Goal: Information Seeking & Learning: Learn about a topic

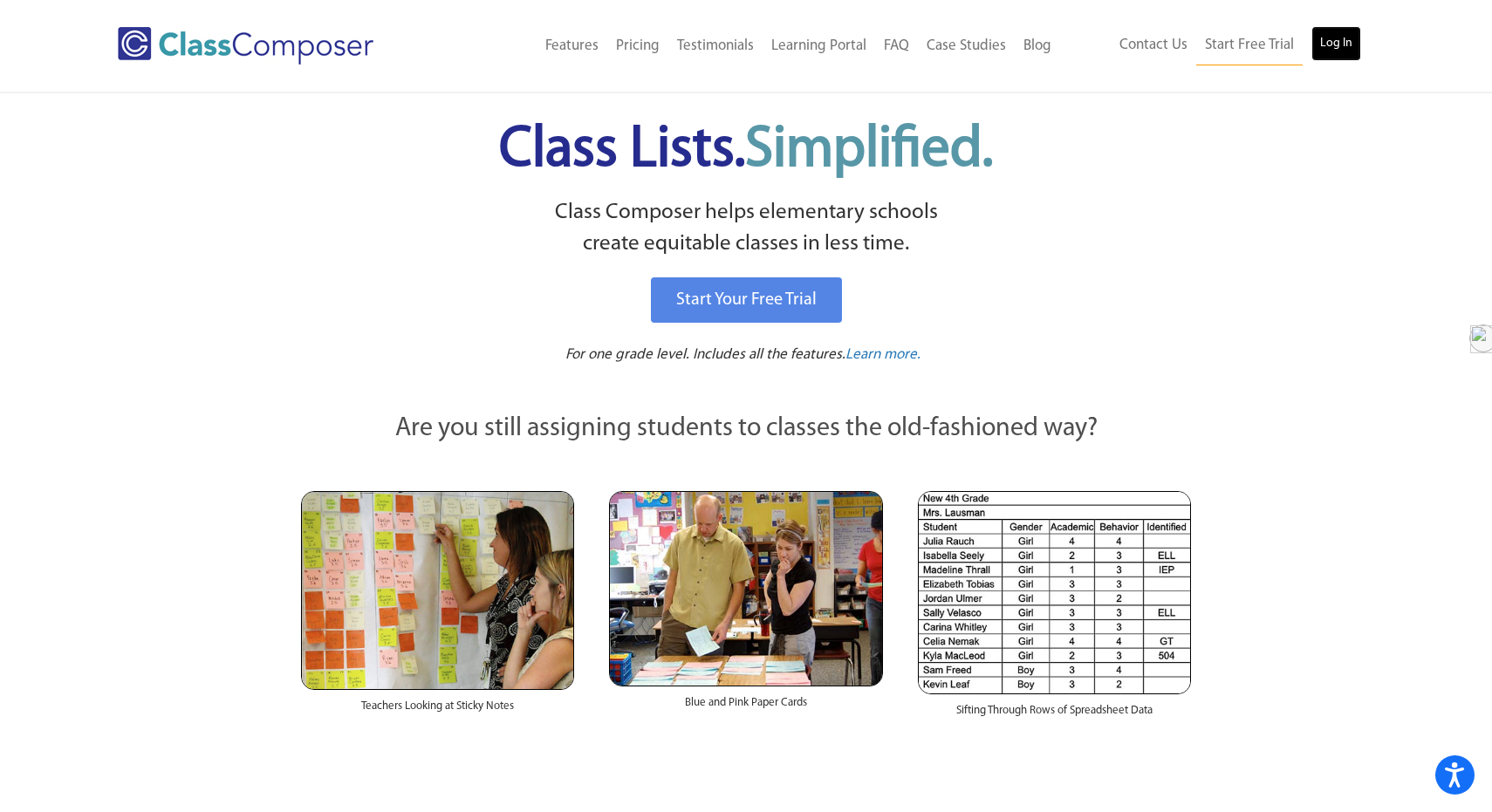
click at [1349, 44] on link "Log In" at bounding box center [1336, 43] width 50 height 35
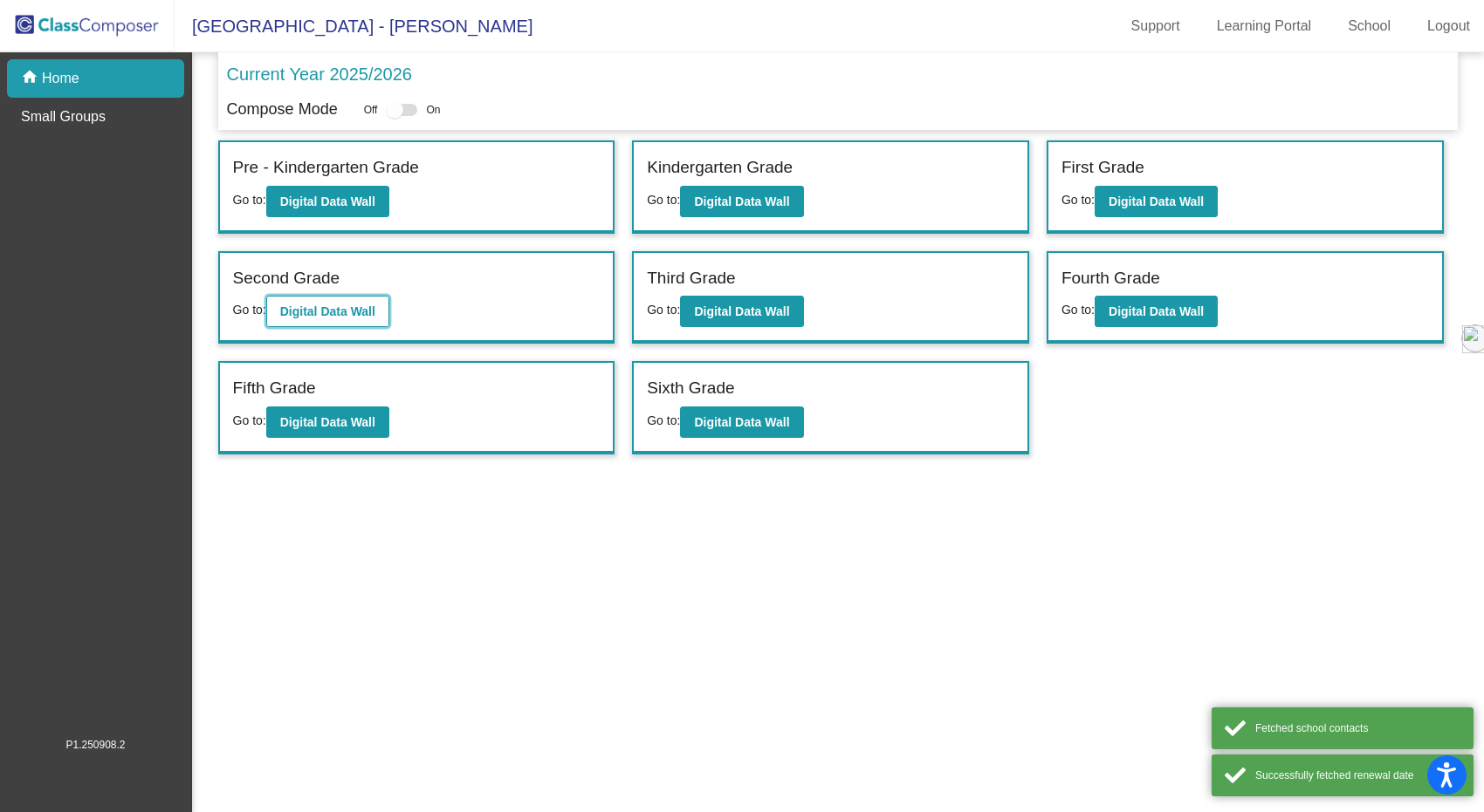
click at [321, 307] on b "Digital Data Wall" at bounding box center [327, 311] width 95 height 14
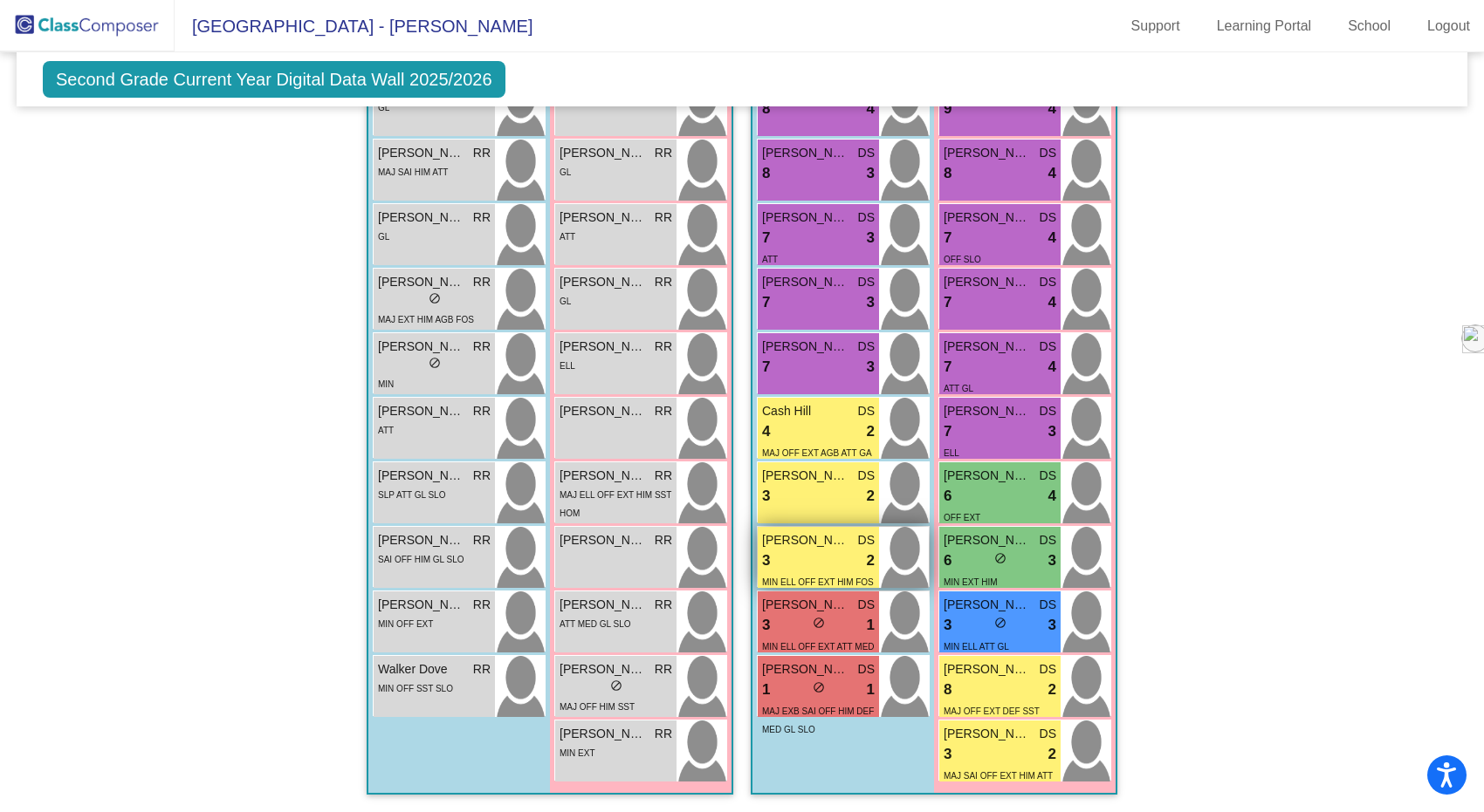
click at [830, 535] on span "Neymar Tarabay" at bounding box center [805, 540] width 88 height 18
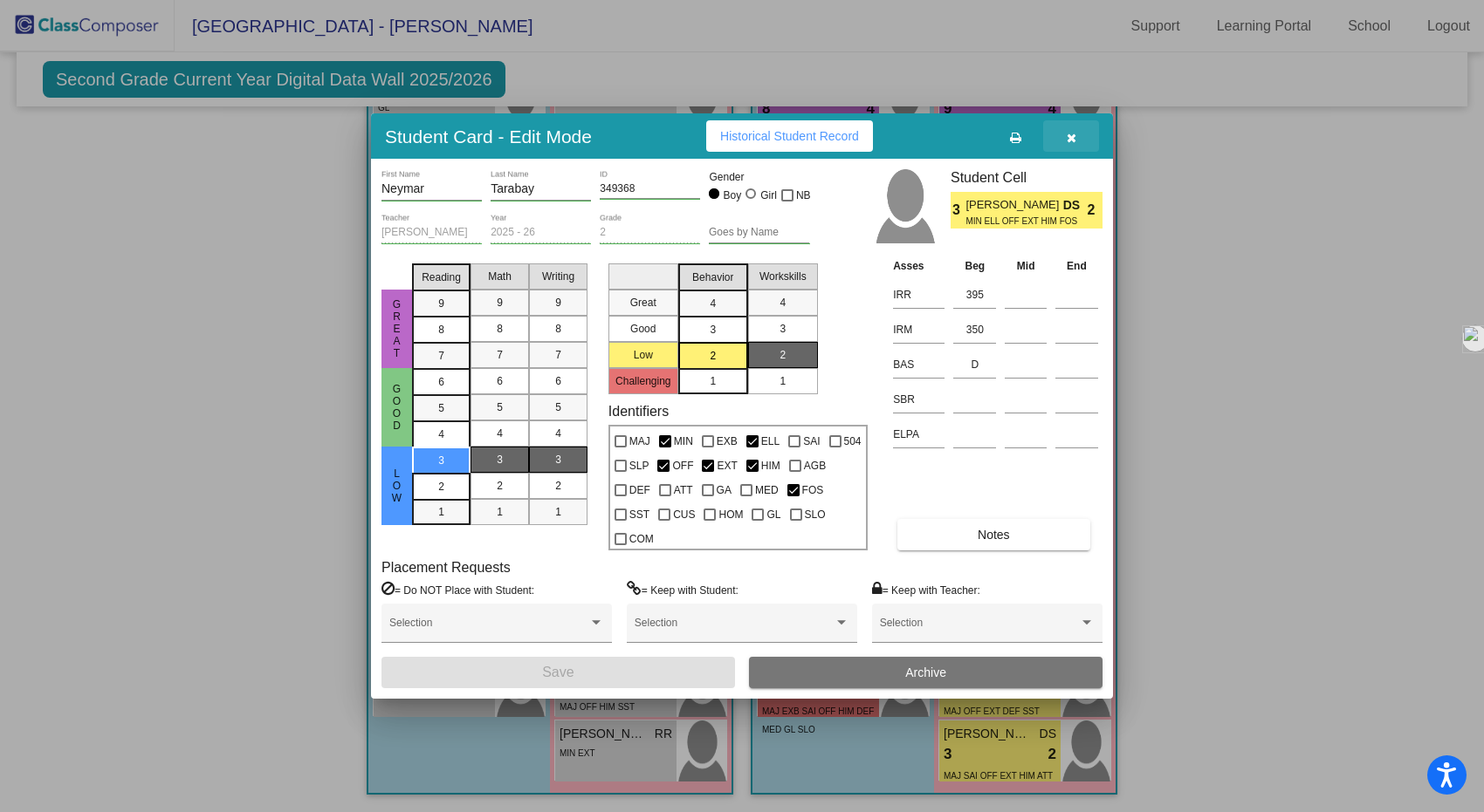
click at [1073, 129] on span "button" at bounding box center [1071, 135] width 9 height 14
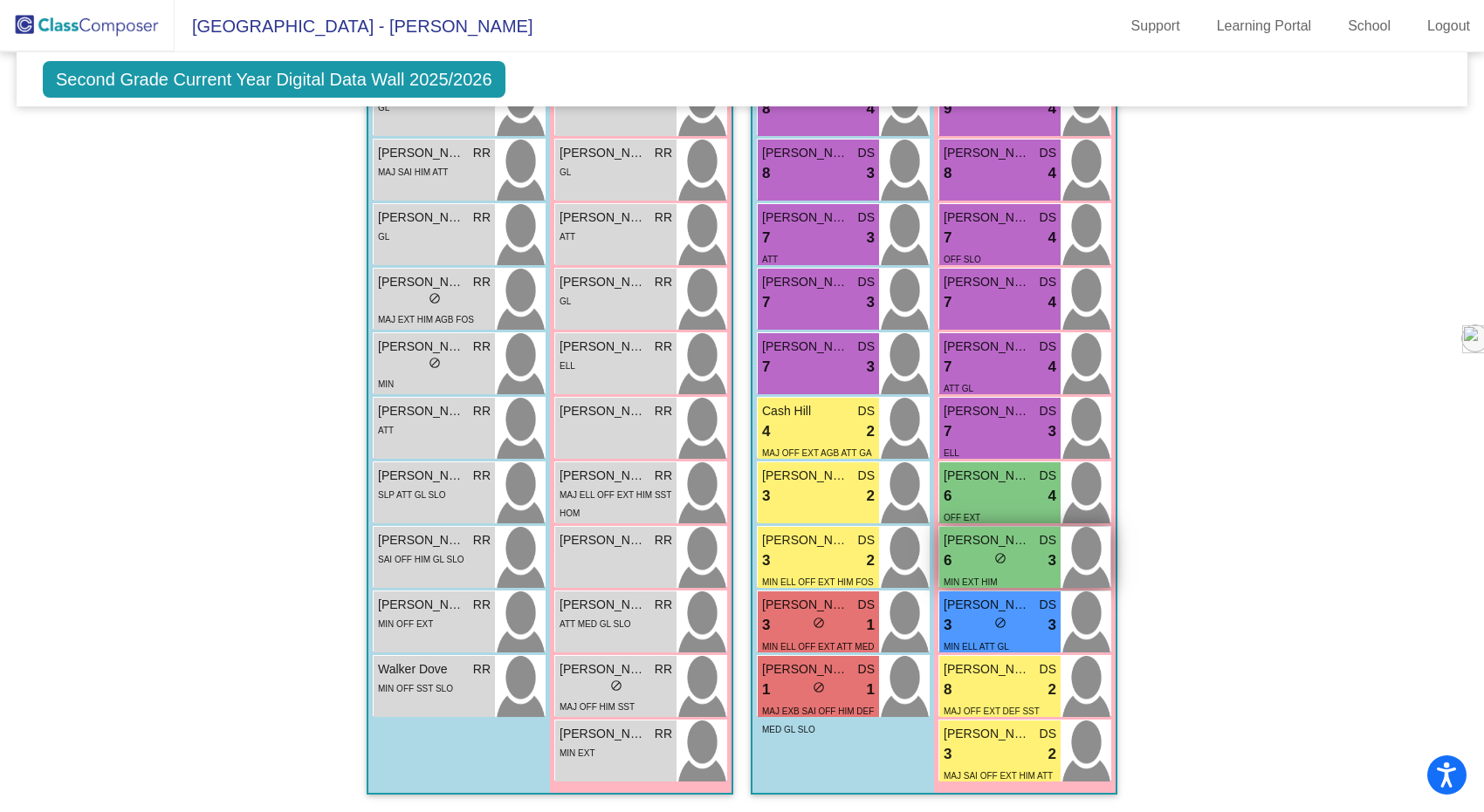
click at [987, 550] on div "6 lock do_not_disturb_alt 3" at bounding box center [999, 561] width 112 height 23
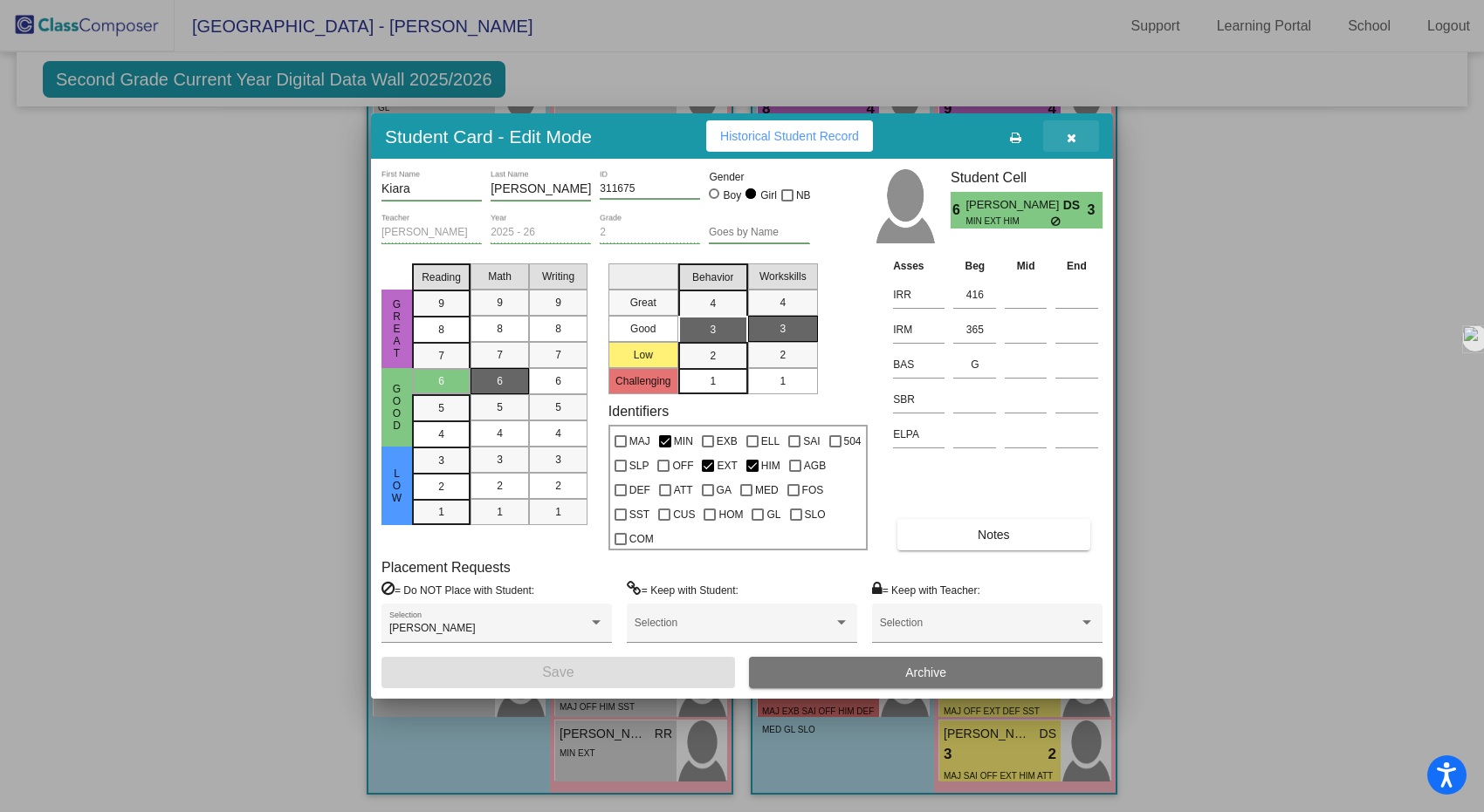
click at [1072, 139] on icon "button" at bounding box center [1071, 137] width 9 height 12
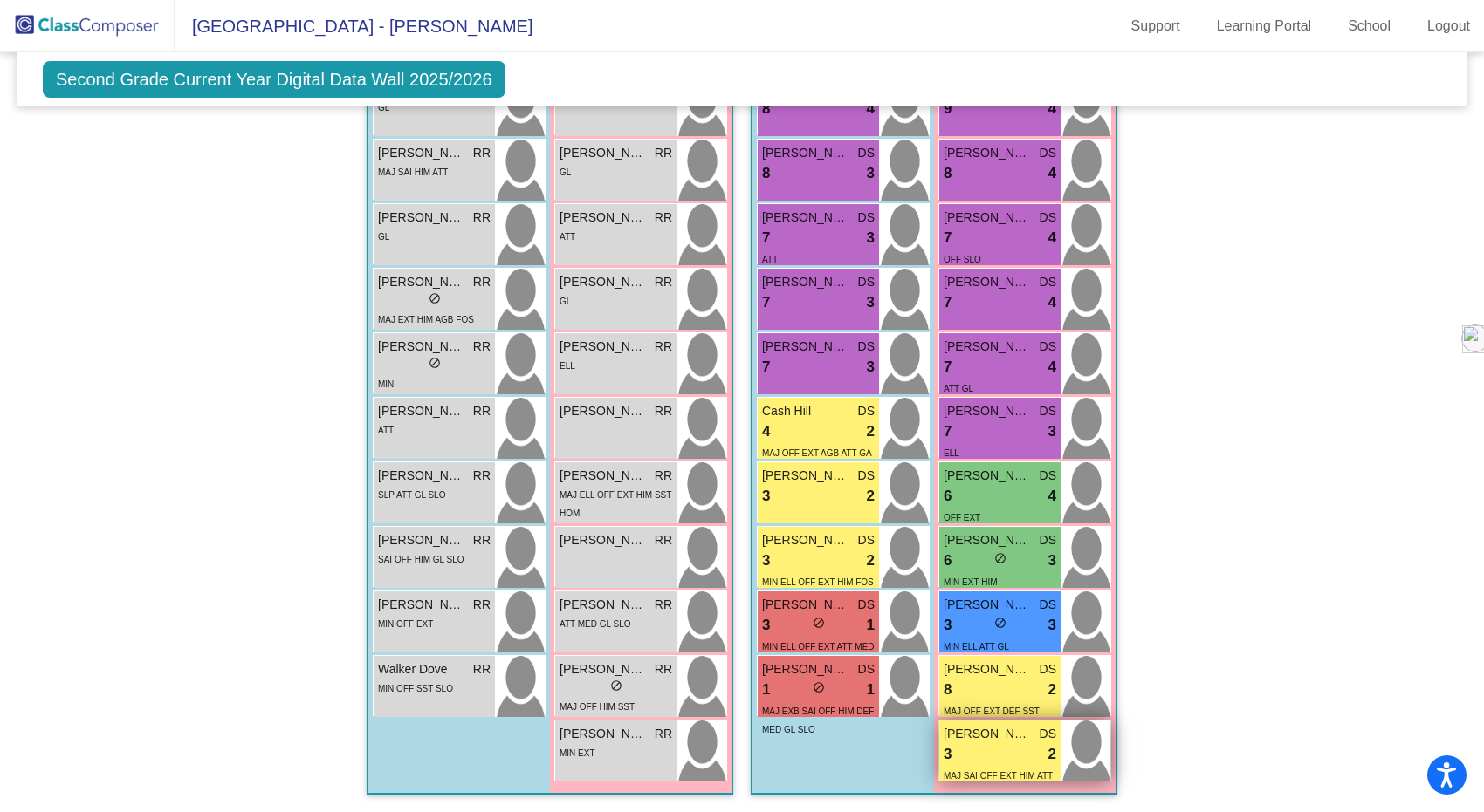
click at [992, 743] on div "3 lock do_not_disturb_alt 2" at bounding box center [999, 754] width 112 height 23
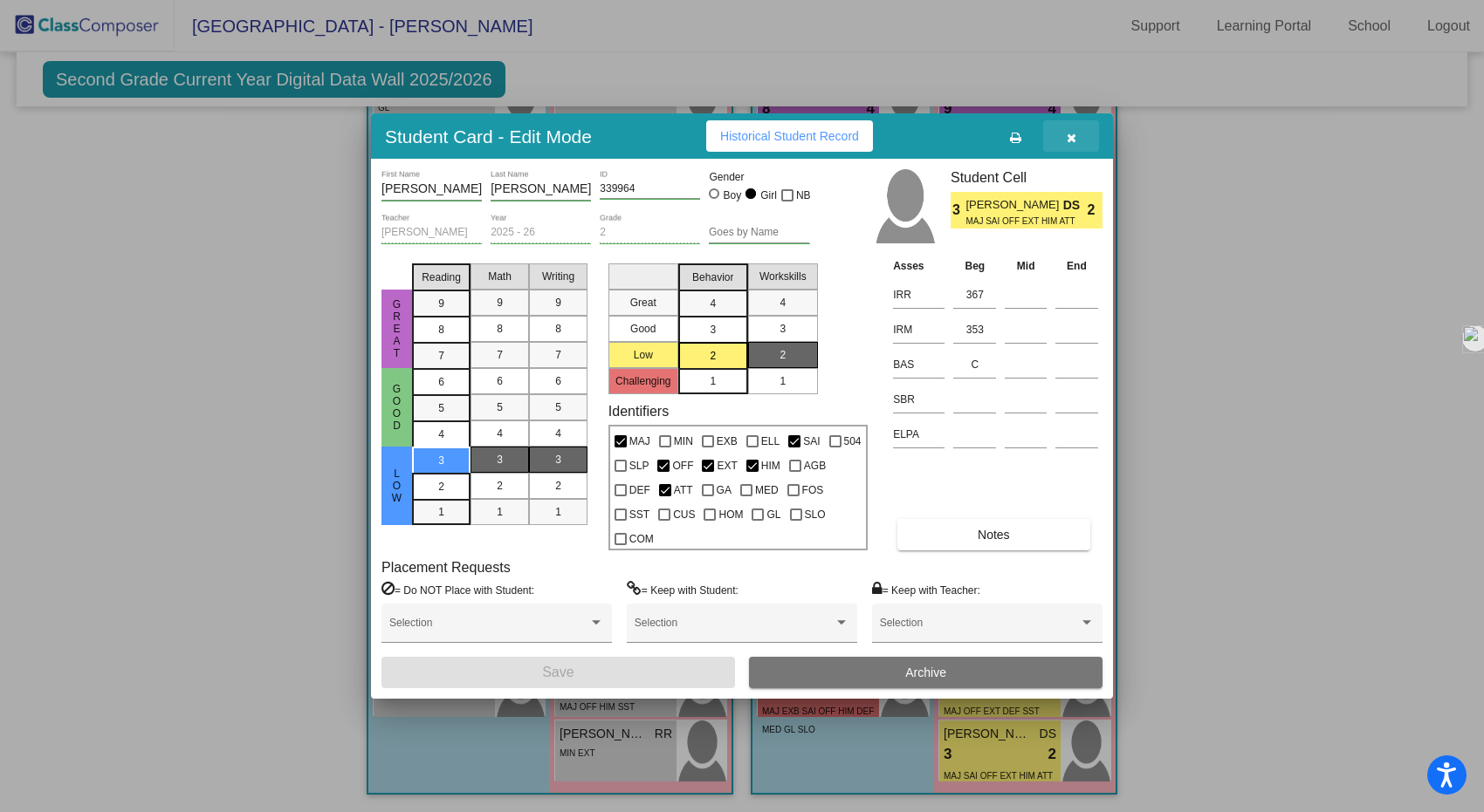
click at [1067, 137] on icon "button" at bounding box center [1071, 137] width 9 height 12
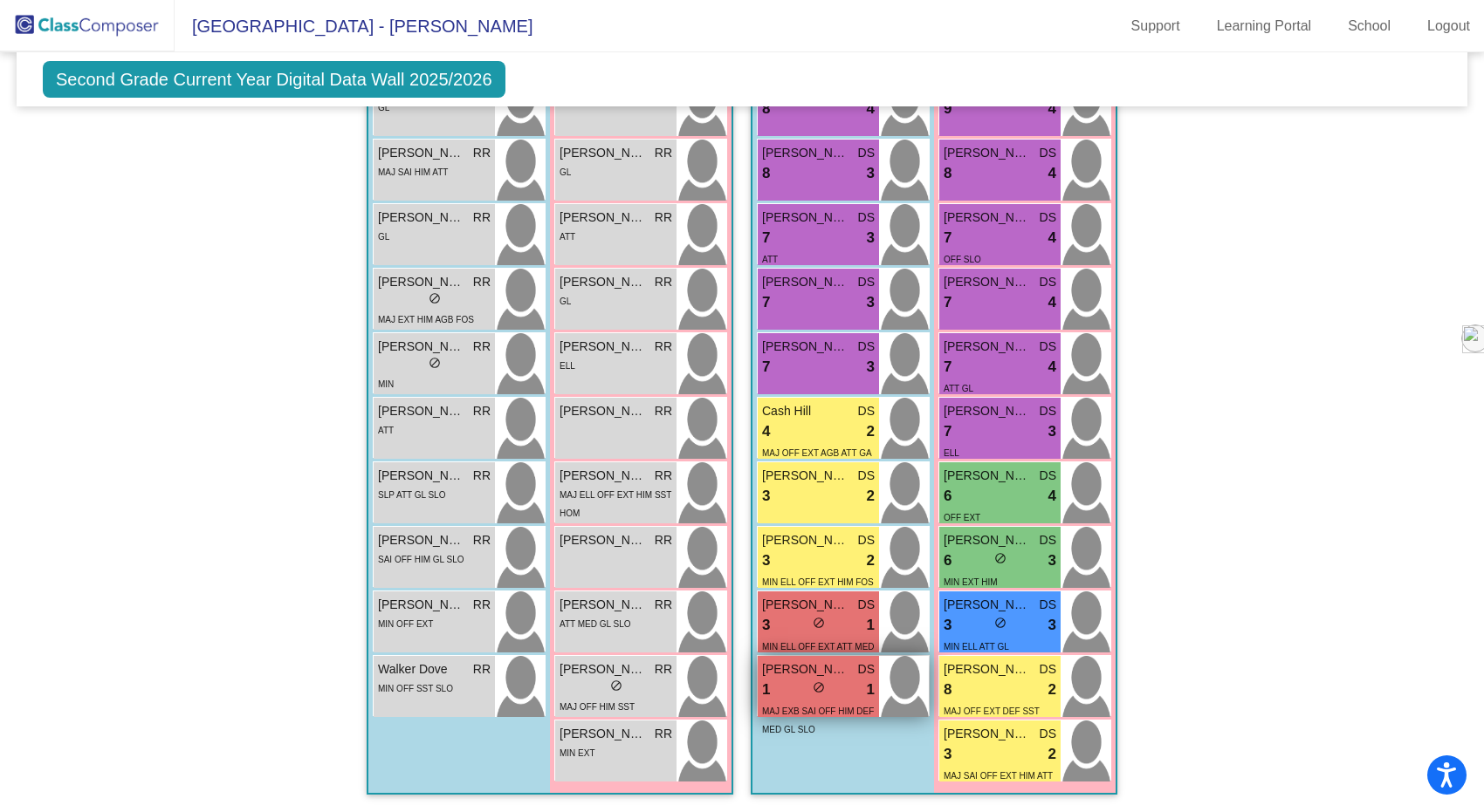
click at [766, 706] on span "MAJ EXB SAI OFF HIM DEF MED GL SLO" at bounding box center [817, 720] width 111 height 28
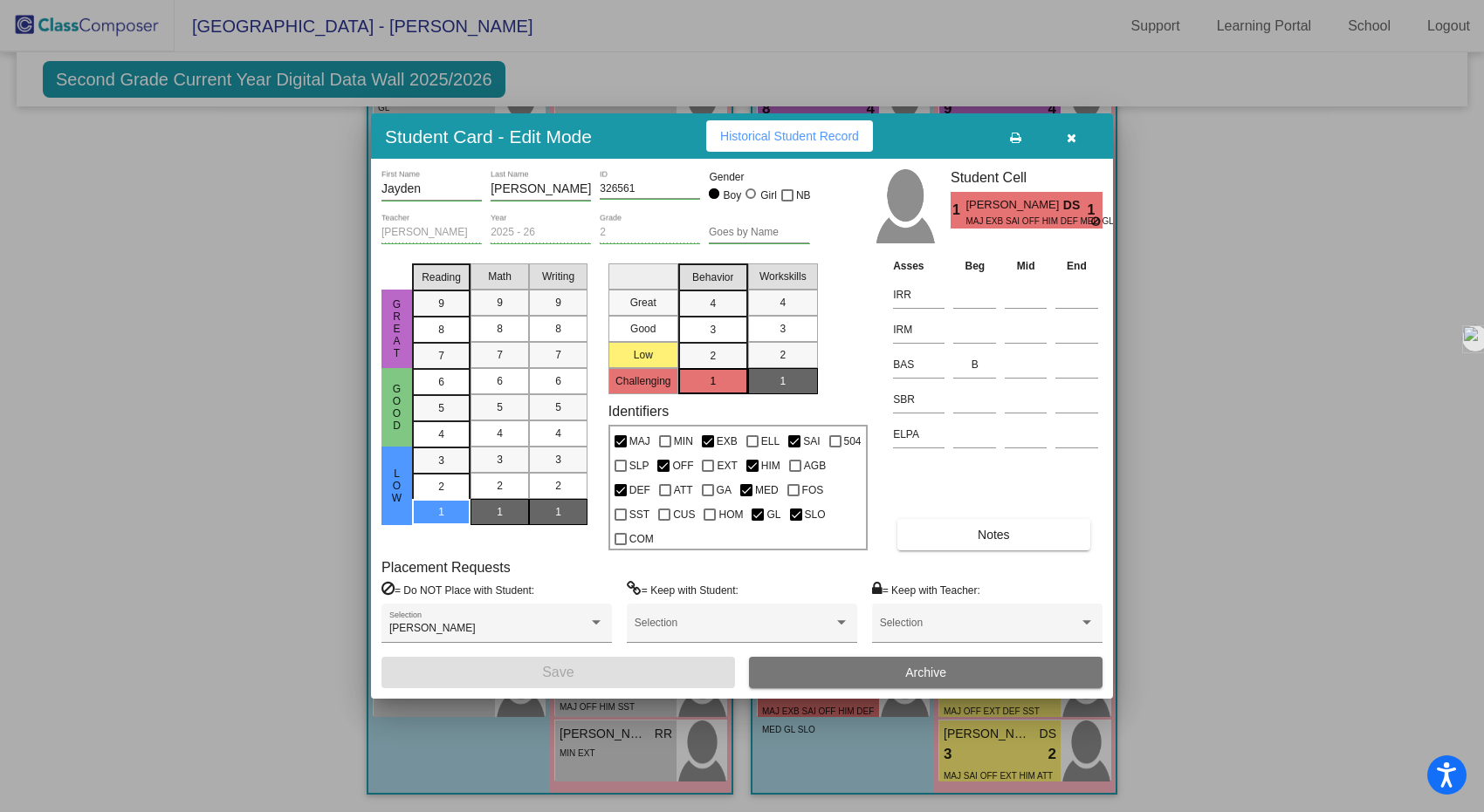
click at [1077, 136] on button "button" at bounding box center [1070, 136] width 56 height 31
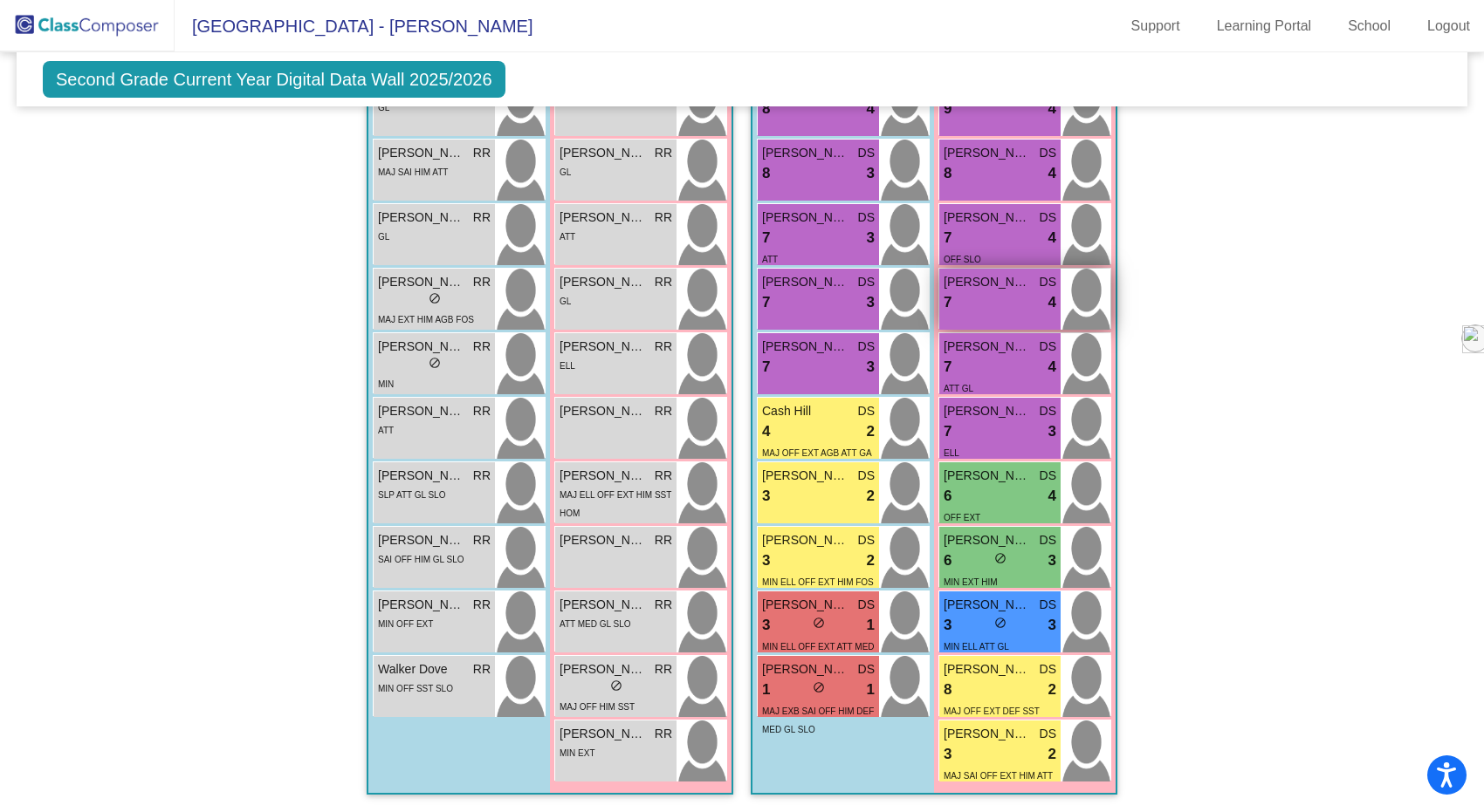
click at [972, 291] on div "7 lock do_not_disturb_alt 4" at bounding box center [999, 302] width 112 height 23
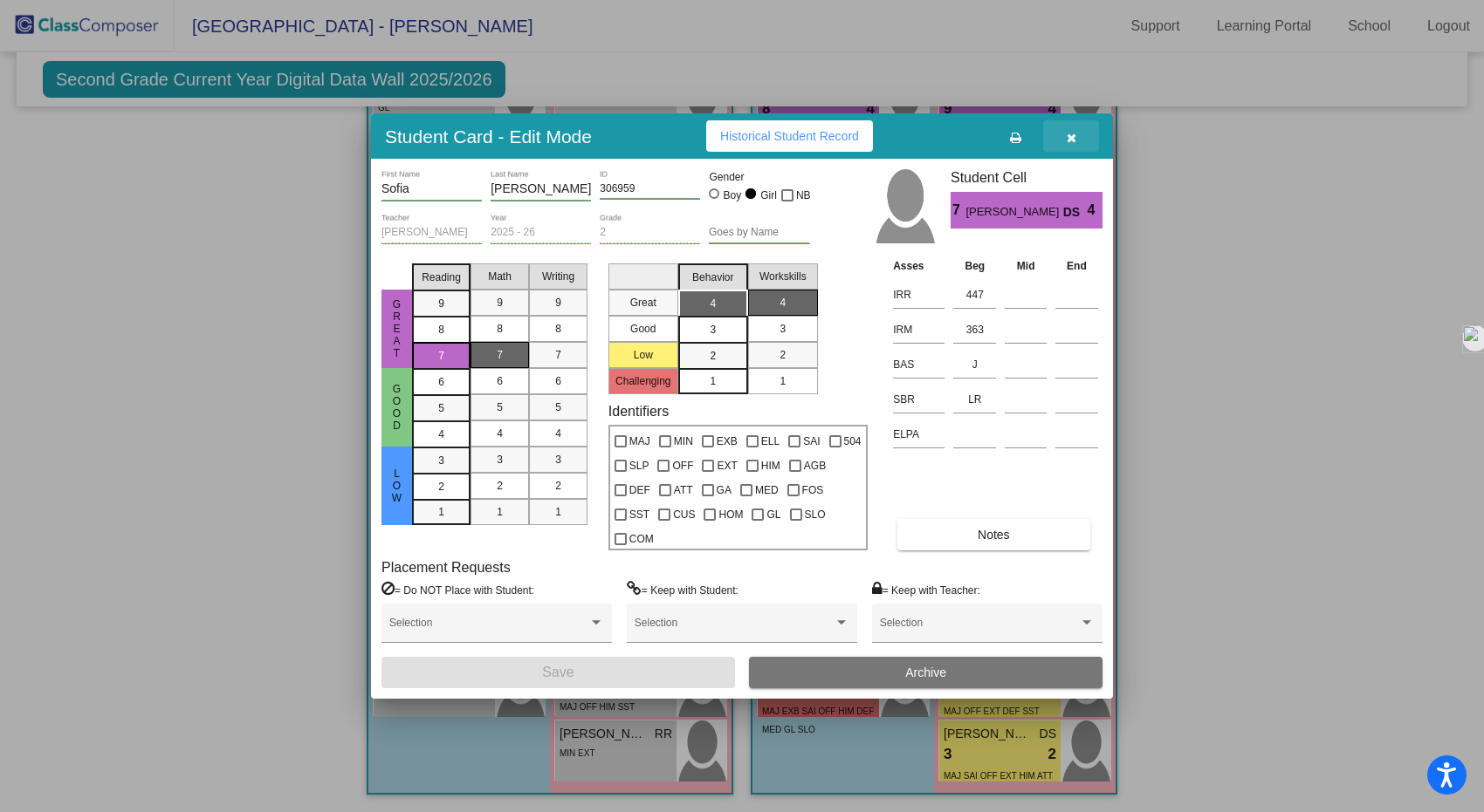
click at [1075, 136] on button "button" at bounding box center [1070, 136] width 56 height 31
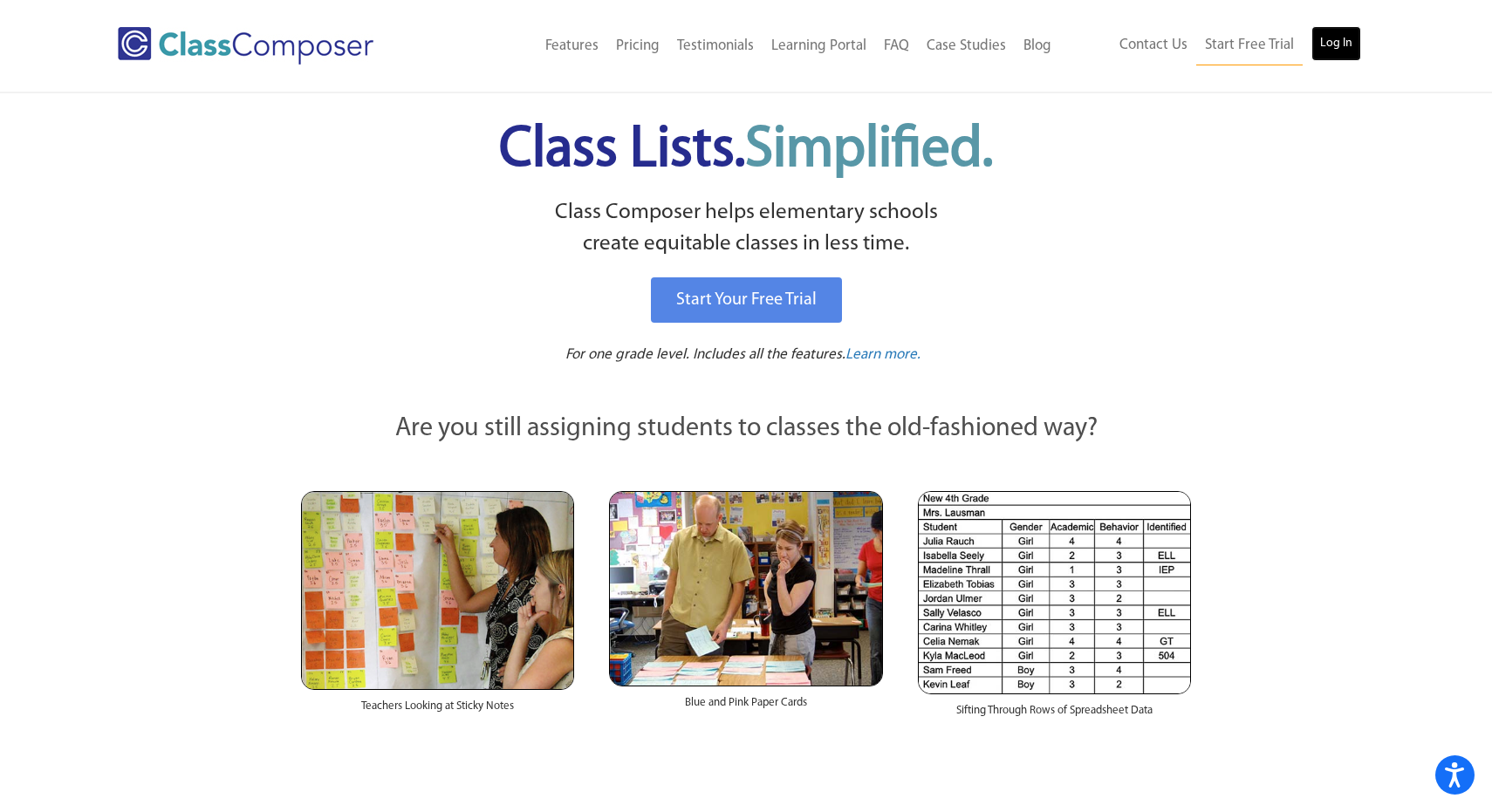
click at [1315, 44] on link "Log In" at bounding box center [1336, 43] width 50 height 35
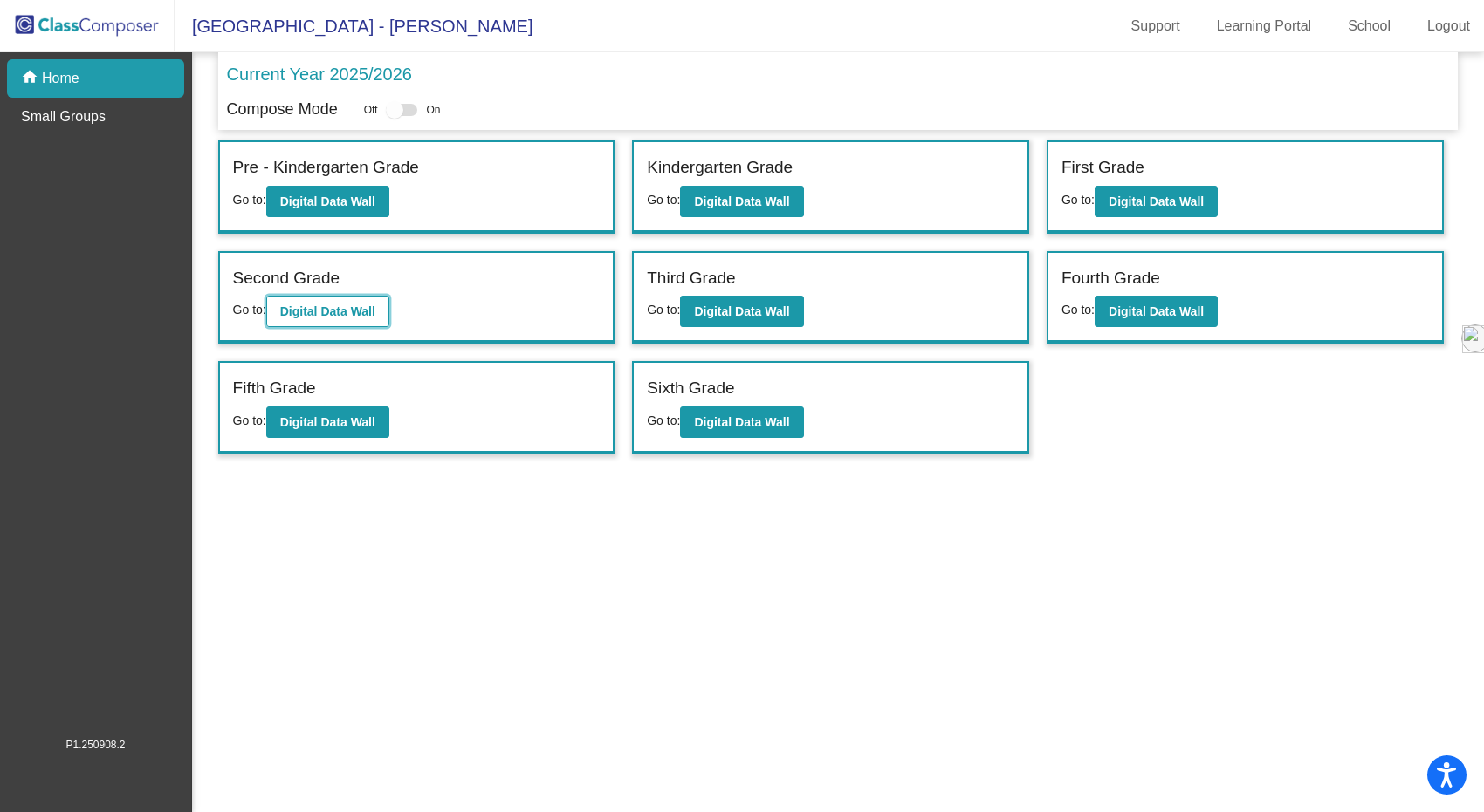
click at [320, 298] on button "Digital Data Wall" at bounding box center [328, 311] width 123 height 31
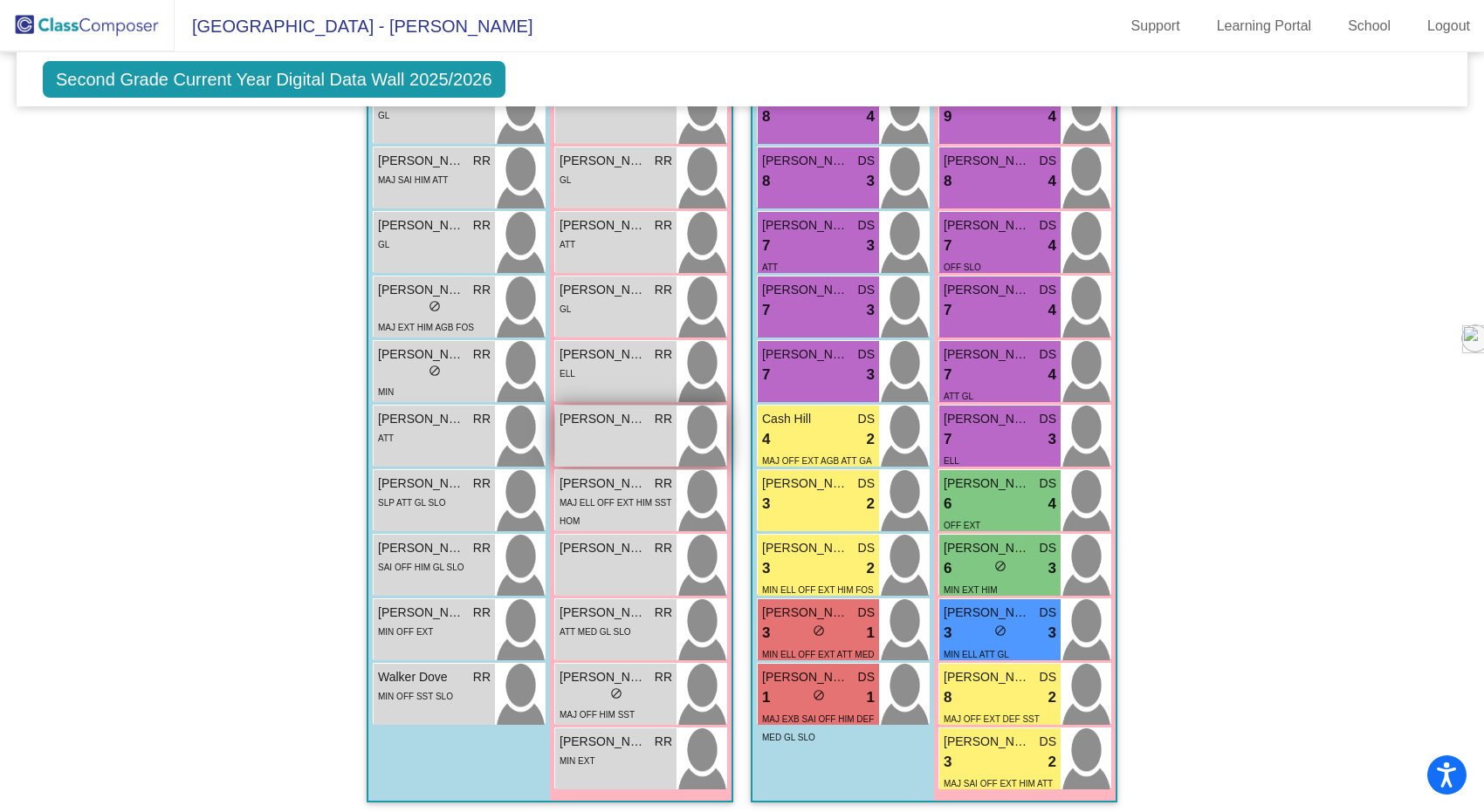
scroll to position [1547, 0]
